Goal: Task Accomplishment & Management: Use online tool/utility

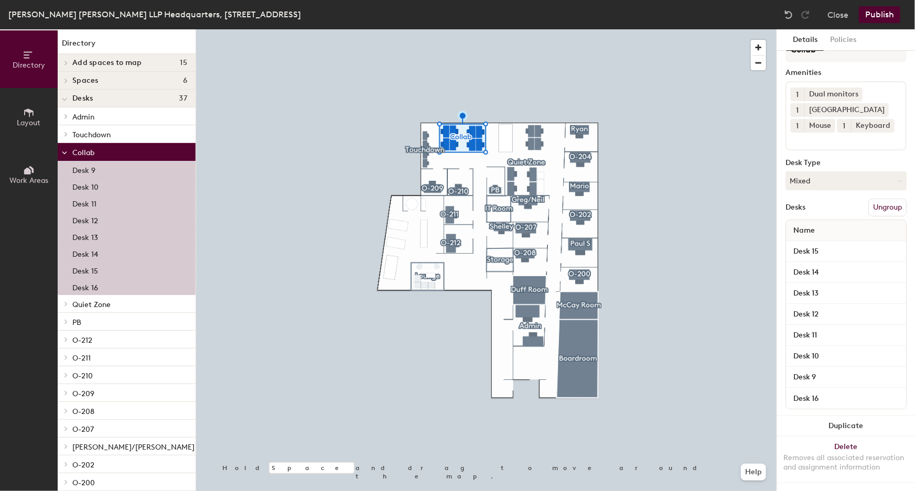
scroll to position [46, 0]
click at [805, 244] on input "Desk 15" at bounding box center [846, 251] width 116 height 15
click at [856, 244] on input "Desk 15" at bounding box center [846, 251] width 116 height 15
click at [880, 224] on div "Name" at bounding box center [846, 230] width 120 height 21
click at [891, 244] on input "Desk 15" at bounding box center [846, 251] width 116 height 15
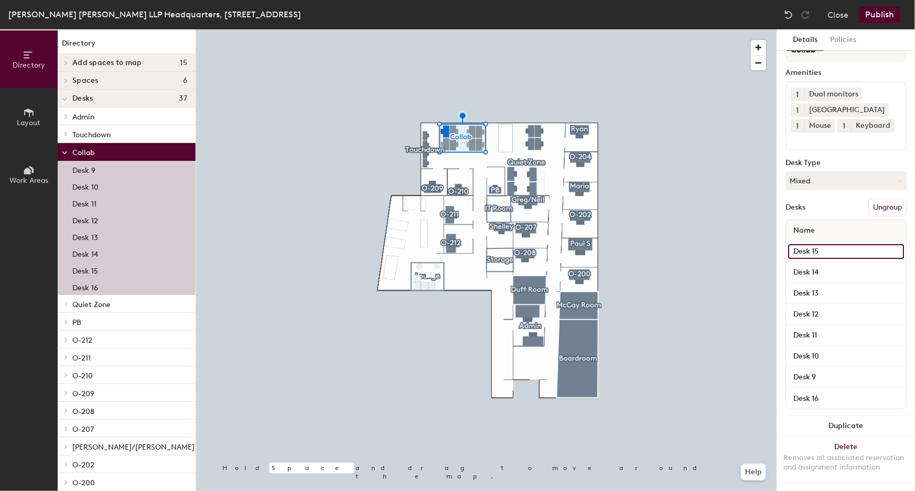
click at [890, 244] on input "Desk 15" at bounding box center [846, 251] width 116 height 15
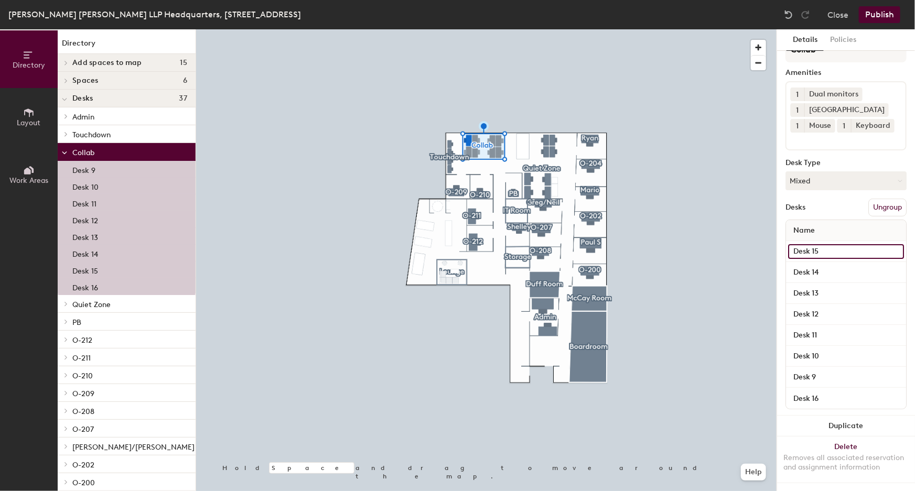
click at [804, 245] on input "Desk 15" at bounding box center [846, 251] width 116 height 15
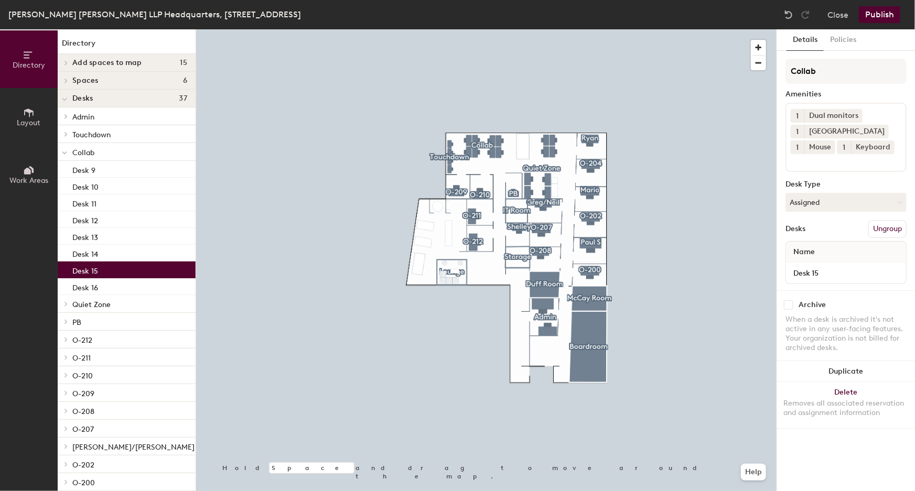
click at [84, 270] on p "Desk 15" at bounding box center [85, 270] width 26 height 12
click at [842, 42] on button "Policies" at bounding box center [843, 40] width 39 height 22
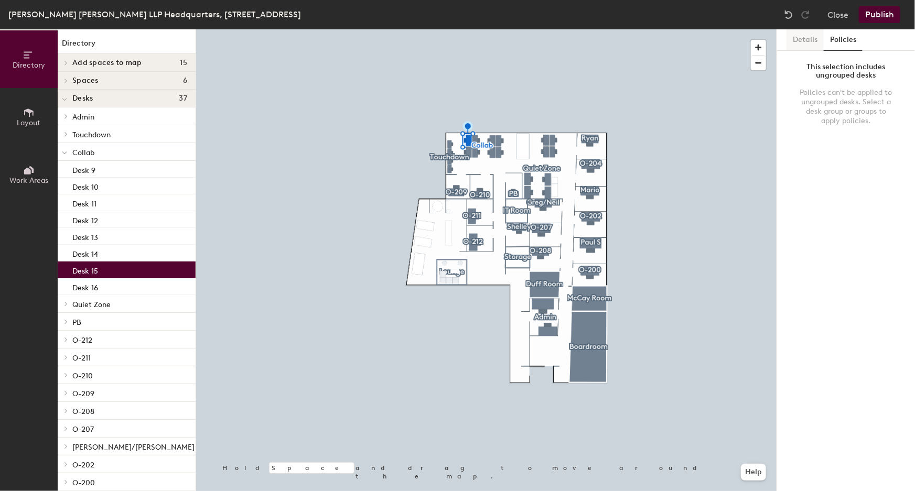
click at [808, 40] on button "Details" at bounding box center [805, 40] width 37 height 22
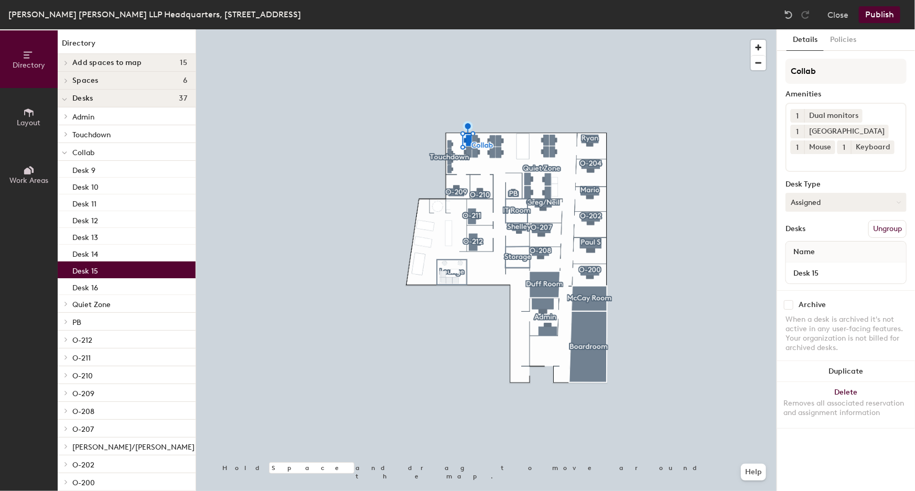
click at [851, 207] on button "Assigned" at bounding box center [846, 202] width 121 height 19
click at [716, 29] on div at bounding box center [486, 29] width 581 height 0
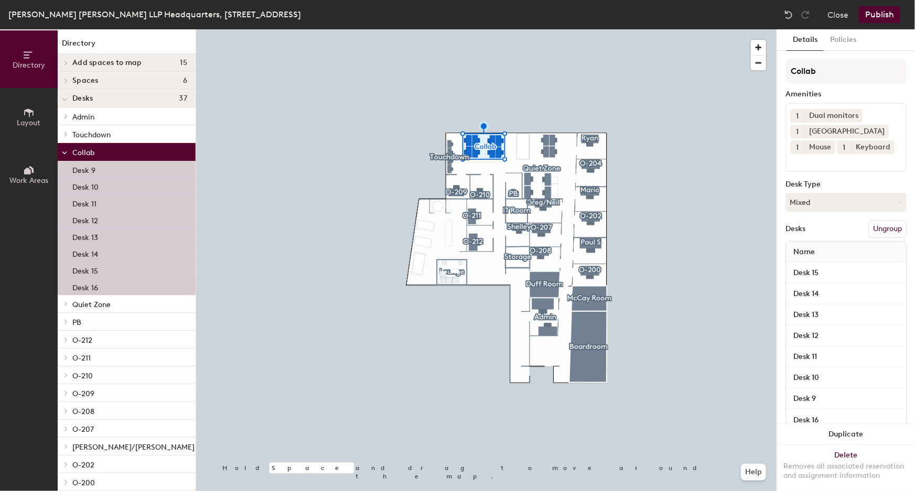
click at [84, 285] on p "Desk 16" at bounding box center [85, 287] width 26 height 12
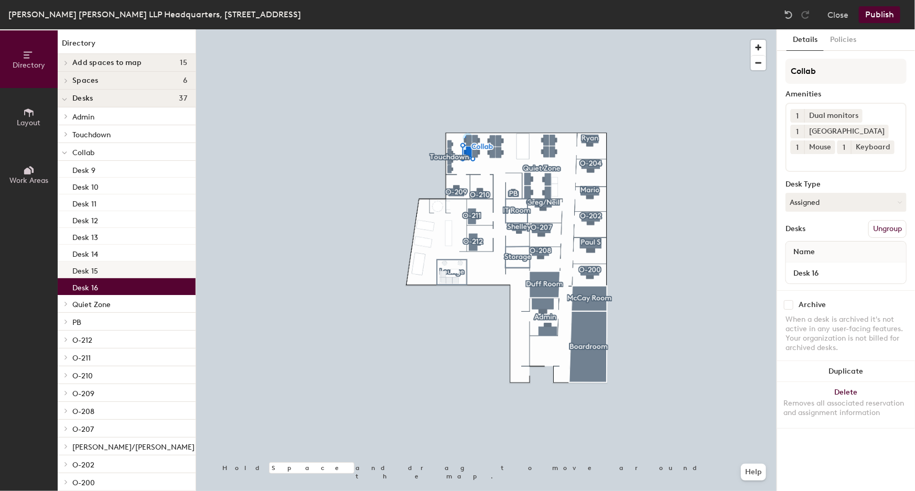
click at [85, 274] on p "Desk 15" at bounding box center [85, 270] width 26 height 12
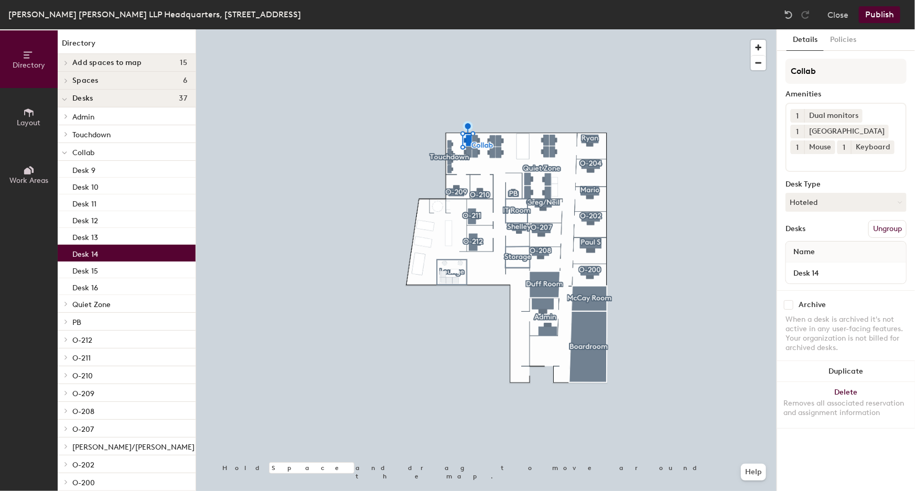
click at [86, 254] on p "Desk 14" at bounding box center [85, 253] width 26 height 12
click at [86, 237] on p "Desk 13" at bounding box center [85, 236] width 26 height 12
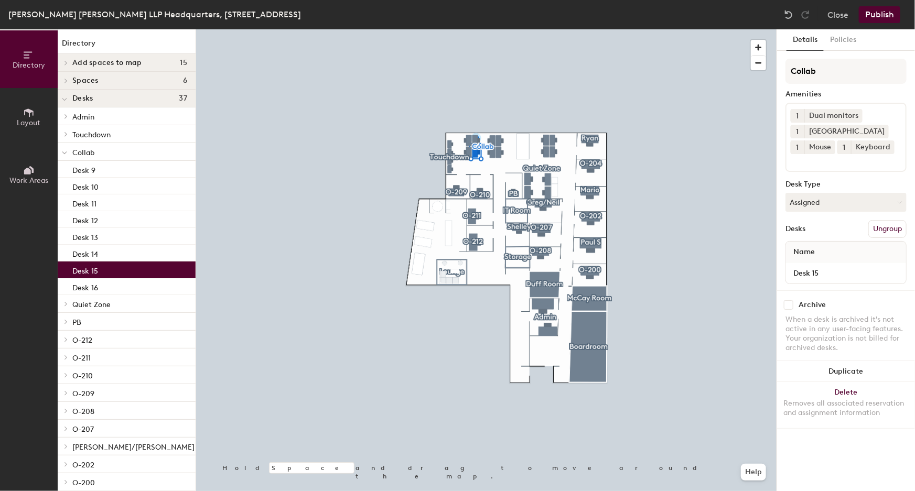
click at [87, 267] on p "Desk 15" at bounding box center [85, 270] width 26 height 12
click at [845, 203] on button "Assigned" at bounding box center [846, 202] width 121 height 19
click at [812, 265] on div "Hoteled" at bounding box center [838, 267] width 105 height 16
click at [880, 13] on button "Publish" at bounding box center [879, 14] width 41 height 17
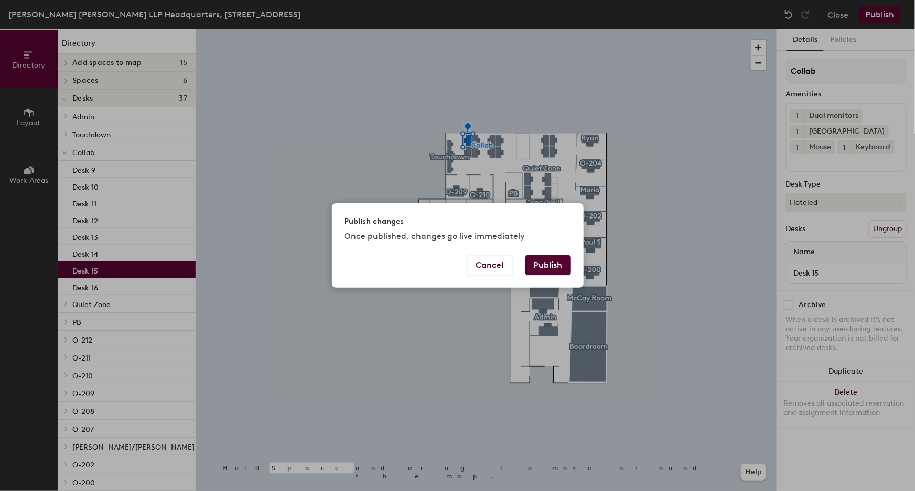
click at [542, 267] on button "Publish" at bounding box center [548, 265] width 46 height 20
